Goal: Task Accomplishment & Management: Manage account settings

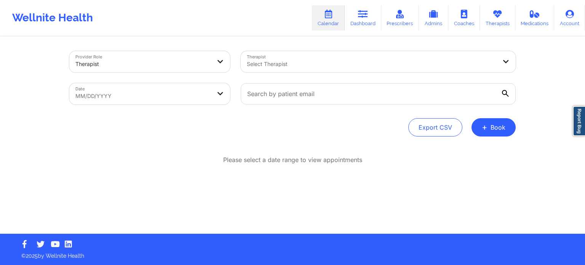
click at [314, 58] on div "Select Therapist" at bounding box center [369, 61] width 257 height 21
click at [231, 64] on div "Provider Role Therapist" at bounding box center [149, 62] width 171 height 32
click at [212, 67] on div at bounding box center [221, 61] width 18 height 21
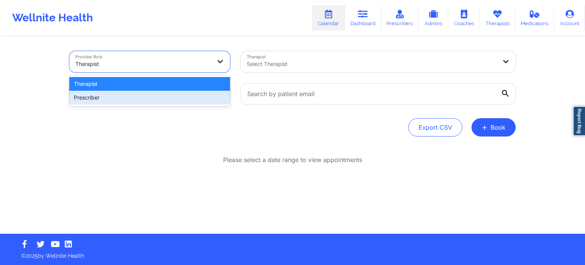
click at [183, 100] on div "Prescriber" at bounding box center [149, 98] width 161 height 14
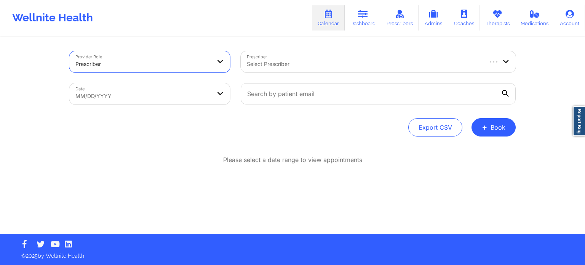
click at [287, 72] on div "Select Prescriber" at bounding box center [362, 61] width 242 height 21
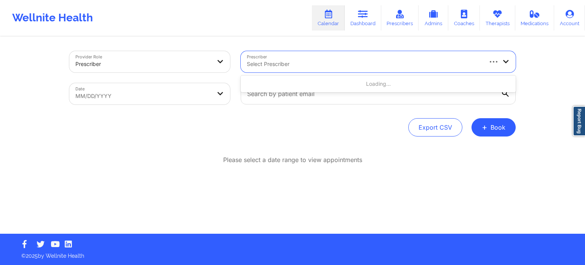
paste input "C. [PERSON_NAME][US_STATE]"
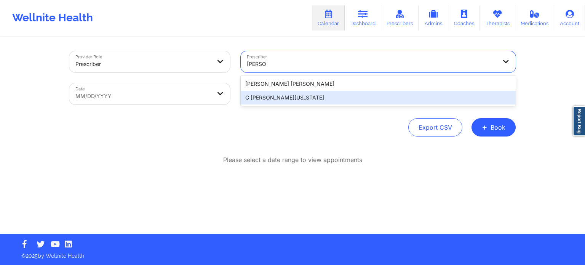
type input "[PERSON_NAME]"
click at [337, 124] on div "Export CSV + Book" at bounding box center [292, 127] width 447 height 18
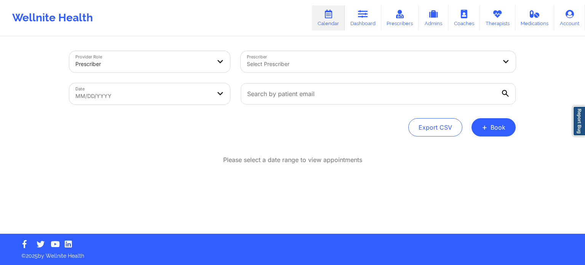
click at [266, 46] on div "Prescriber Select Prescriber" at bounding box center [378, 62] width 286 height 32
click at [281, 70] on div "Select Prescriber" at bounding box center [369, 61] width 257 height 21
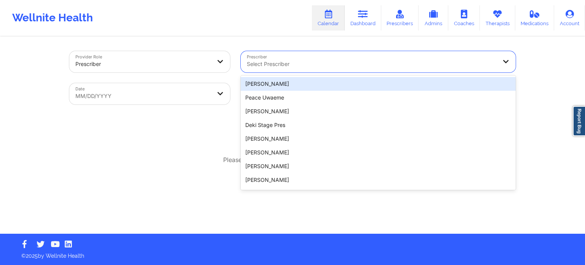
paste input "C. [PERSON_NAME][US_STATE]"
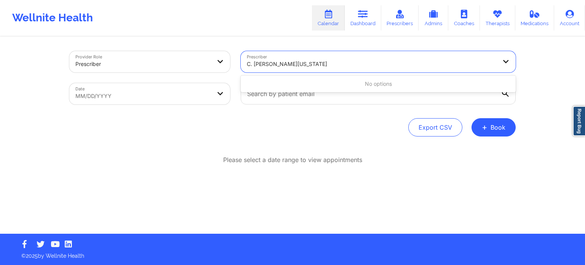
type input "C. [PERSON_NAME][US_STATE]"
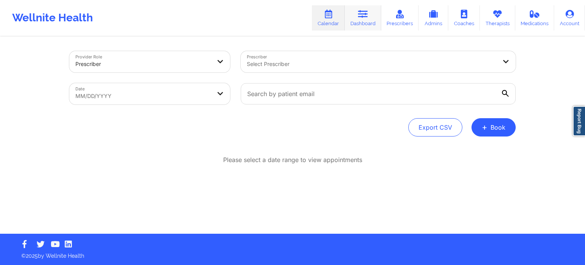
click at [356, 15] on link "Dashboard" at bounding box center [363, 17] width 37 height 25
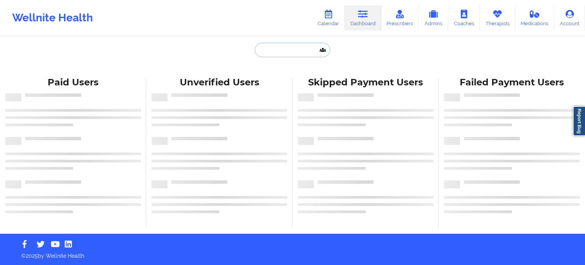
click at [297, 48] on input "text" at bounding box center [292, 50] width 75 height 14
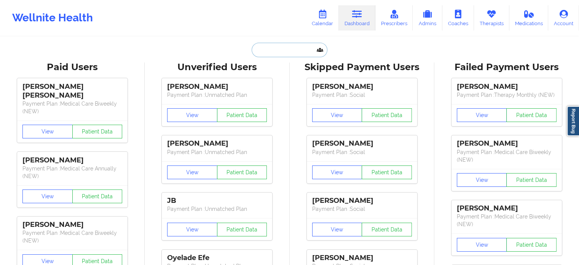
paste input "[EMAIL_ADDRESS][DOMAIN_NAME]"
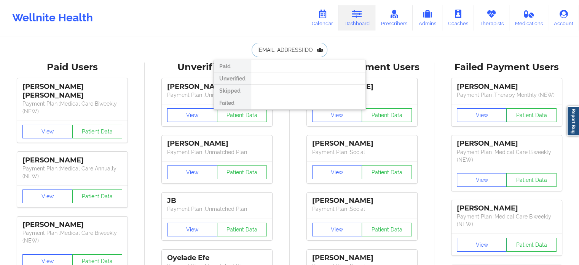
scroll to position [0, 15]
type input "[EMAIL_ADDRESS][DOMAIN_NAME]"
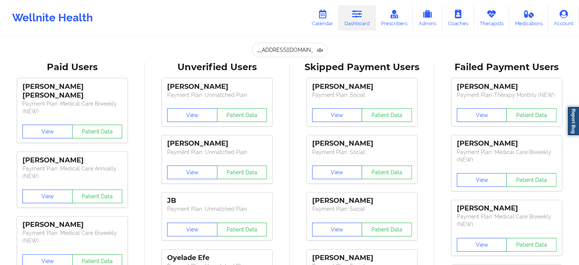
click at [222, 34] on div "Wellnite Health Calendar Dashboard Prescribers Admins Coaches Therapists Medica…" at bounding box center [289, 18] width 579 height 36
click at [336, 52] on div "[EMAIL_ADDRESS][DOMAIN_NAME] Paid Unverified Skipped Failed" at bounding box center [290, 50] width 152 height 14
click at [281, 48] on input "[EMAIL_ADDRESS][DOMAIN_NAME]" at bounding box center [289, 50] width 75 height 14
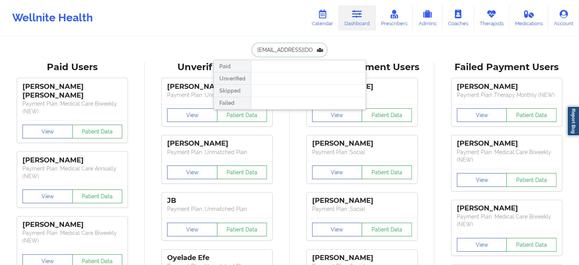
click at [301, 48] on input "[EMAIL_ADDRESS][DOMAIN_NAME]" at bounding box center [289, 50] width 75 height 14
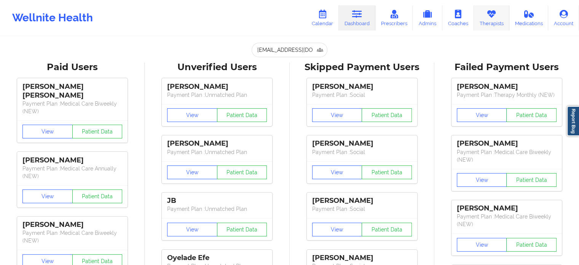
click at [501, 22] on link "Therapists" at bounding box center [491, 17] width 35 height 25
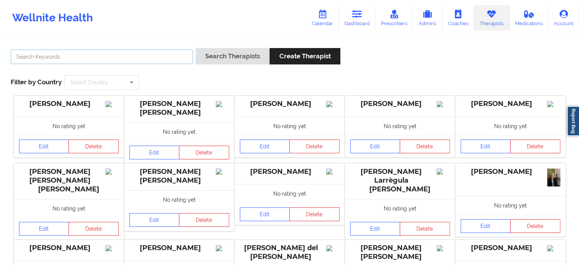
click at [136, 61] on input "text" at bounding box center [102, 57] width 182 height 14
paste input "[PERSON_NAME]"
type input "[PERSON_NAME]"
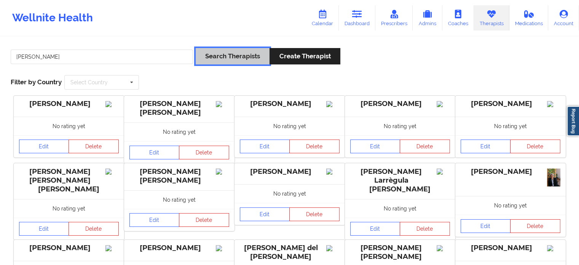
click at [243, 58] on button "Search Therapists" at bounding box center [233, 56] width 74 height 16
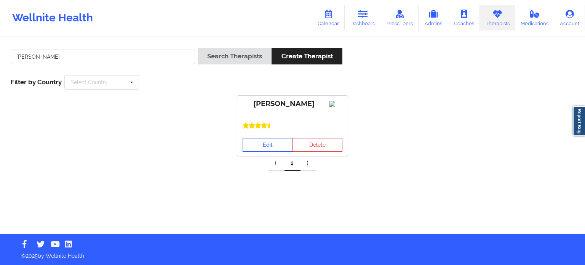
click at [273, 150] on link "Edit" at bounding box center [268, 145] width 50 height 14
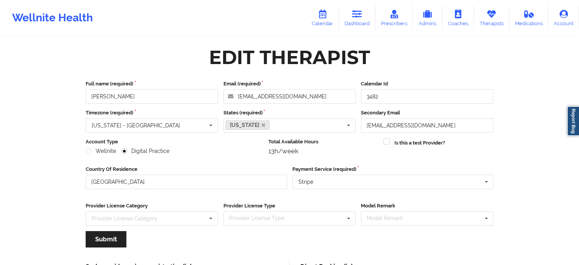
click at [236, 170] on label "Country Of Residence" at bounding box center [187, 169] width 202 height 8
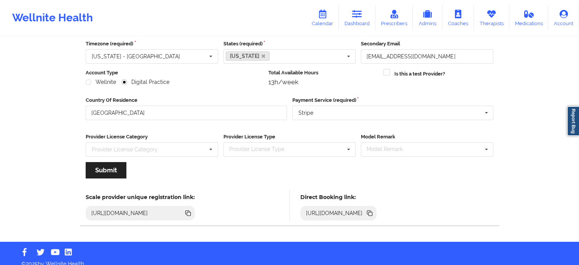
scroll to position [76, 0]
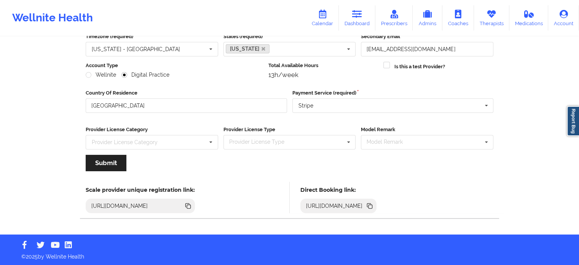
click at [373, 207] on icon at bounding box center [371, 207] width 4 height 4
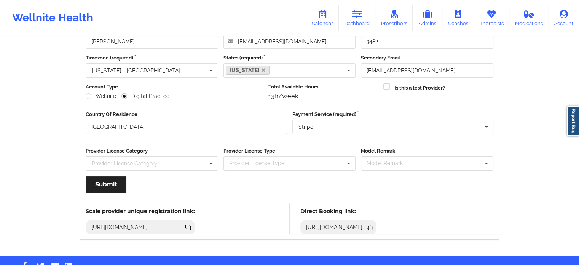
scroll to position [0, 0]
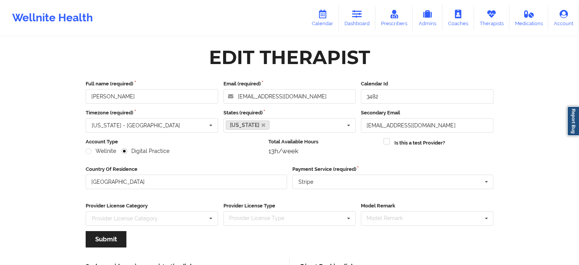
click at [254, 58] on div "Edit Therapist" at bounding box center [289, 57] width 161 height 24
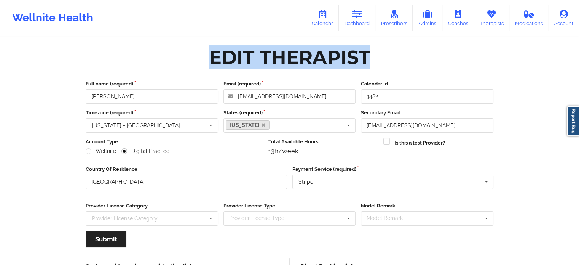
click at [254, 58] on div "Edit Therapist" at bounding box center [289, 57] width 161 height 24
click at [270, 54] on div "Edit Therapist" at bounding box center [289, 57] width 161 height 24
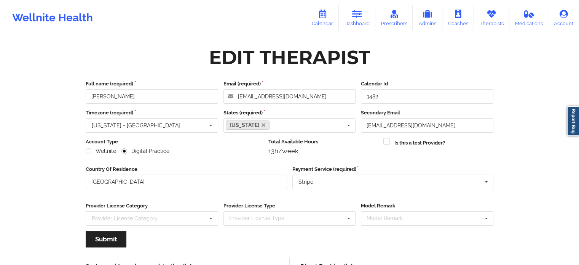
click at [282, 51] on div "Edit Therapist" at bounding box center [289, 57] width 161 height 24
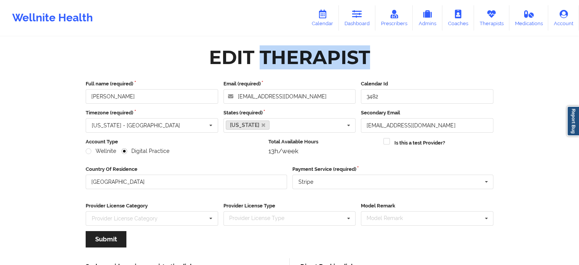
click at [282, 51] on div "Edit Therapist" at bounding box center [289, 57] width 161 height 24
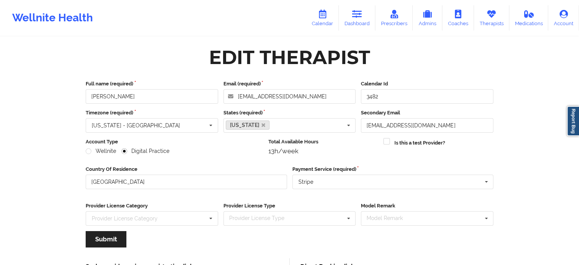
click at [318, 40] on div "Edit Therapist Full name (required) [PERSON_NAME] Email (required) [EMAIL_ADDRE…" at bounding box center [290, 173] width 440 height 273
